Goal: Book appointment/travel/reservation

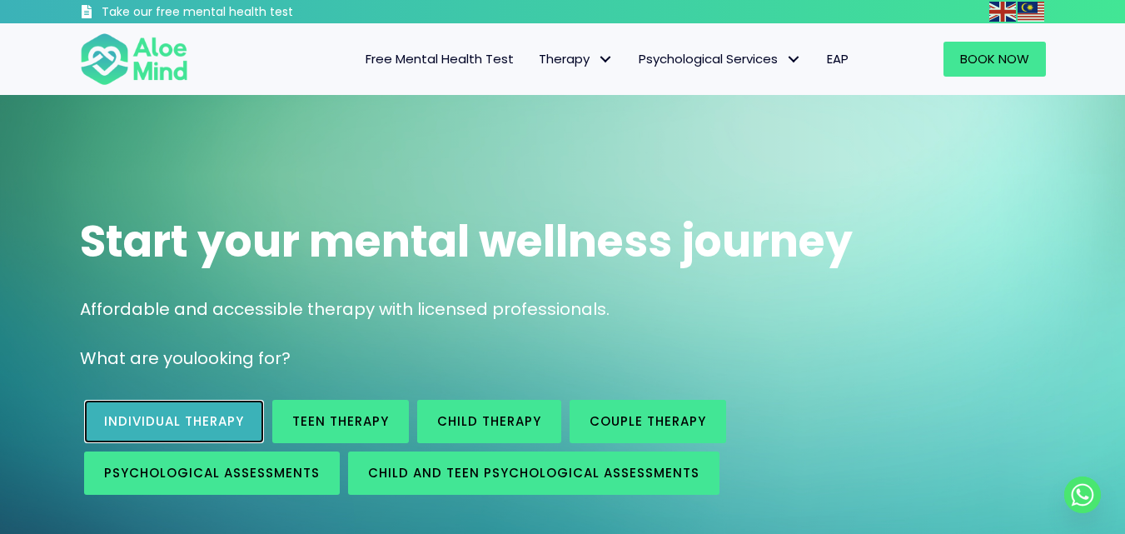
click at [175, 421] on span "Individual therapy" at bounding box center [174, 420] width 140 height 17
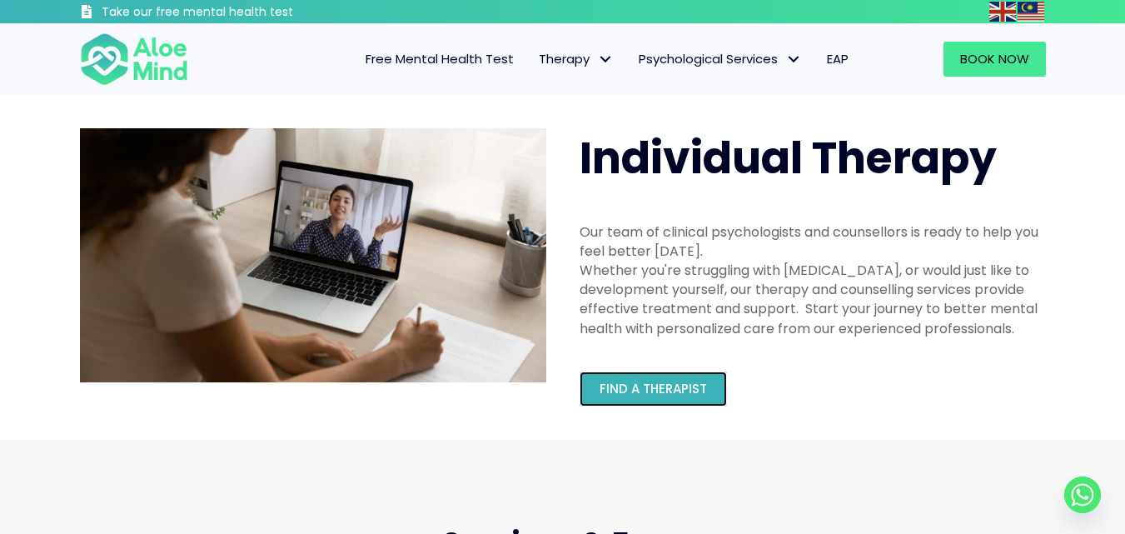
click at [657, 390] on span "Find a therapist" at bounding box center [652, 388] width 107 height 17
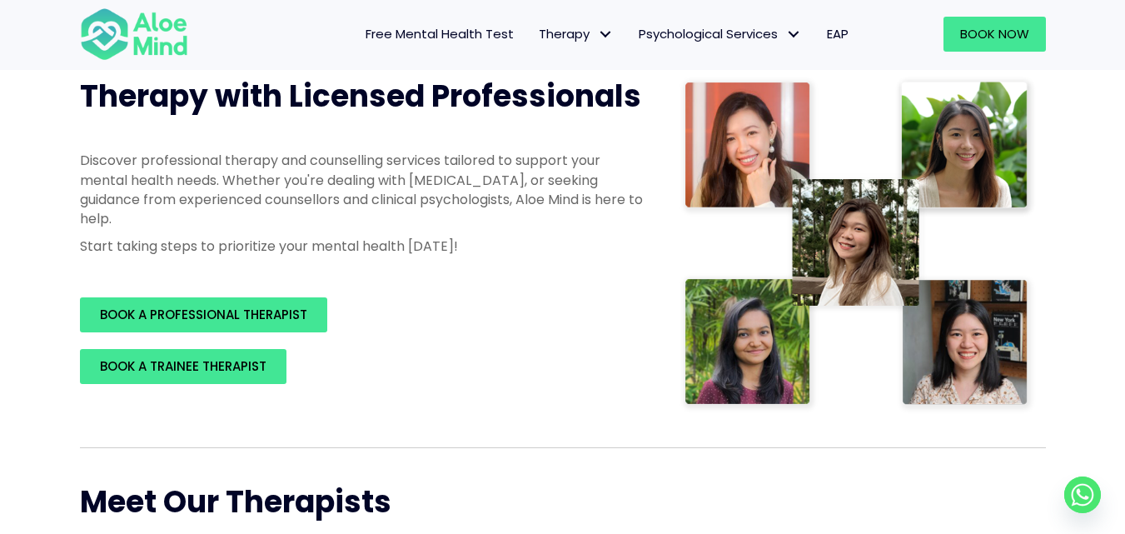
scroll to position [239, 0]
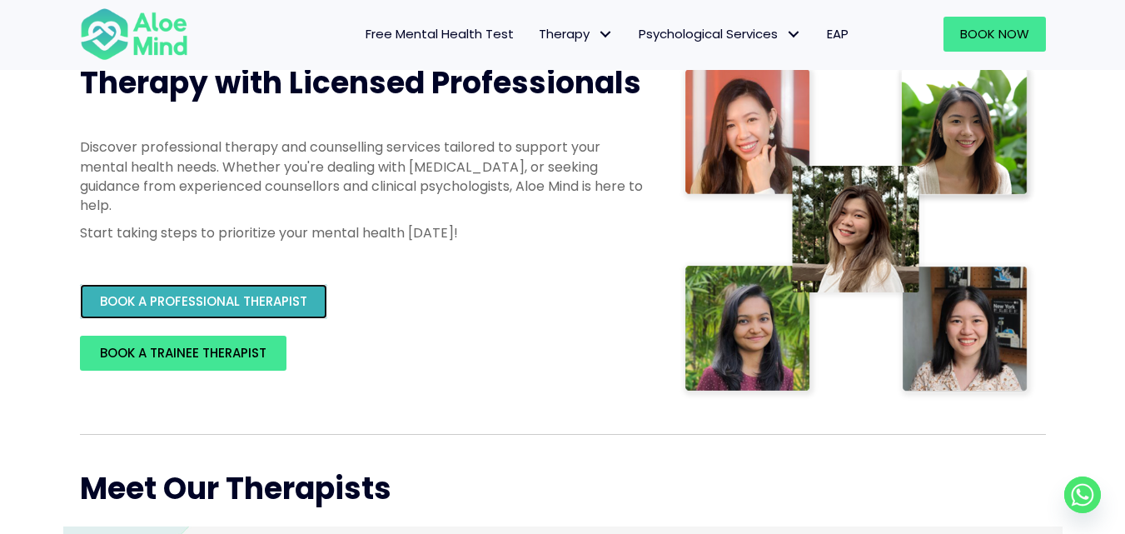
click at [236, 305] on span "BOOK A PROFESSIONAL THERAPIST" at bounding box center [203, 300] width 207 height 17
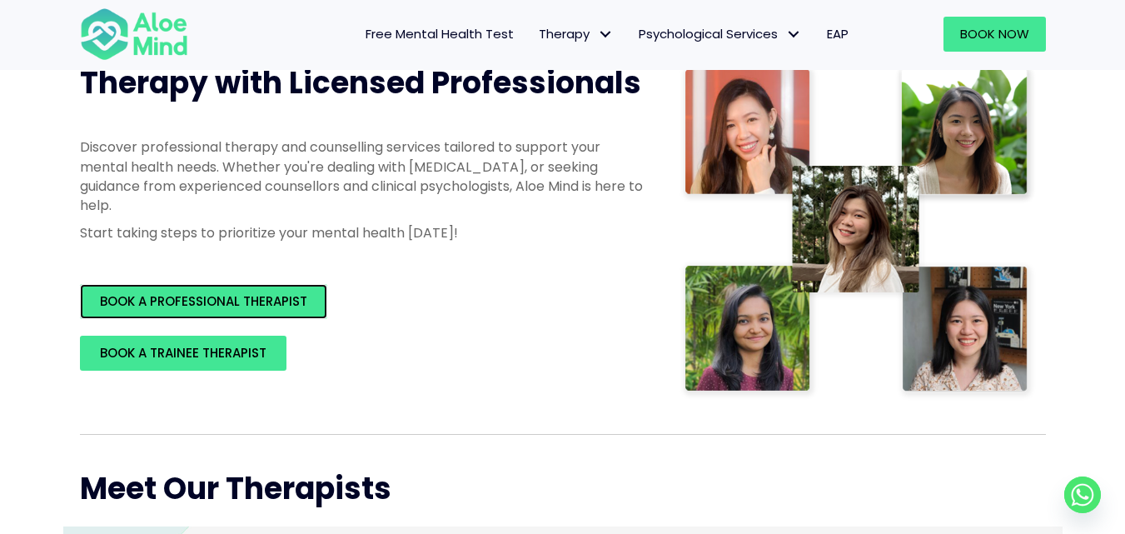
scroll to position [0, 0]
